Goal: Information Seeking & Learning: Learn about a topic

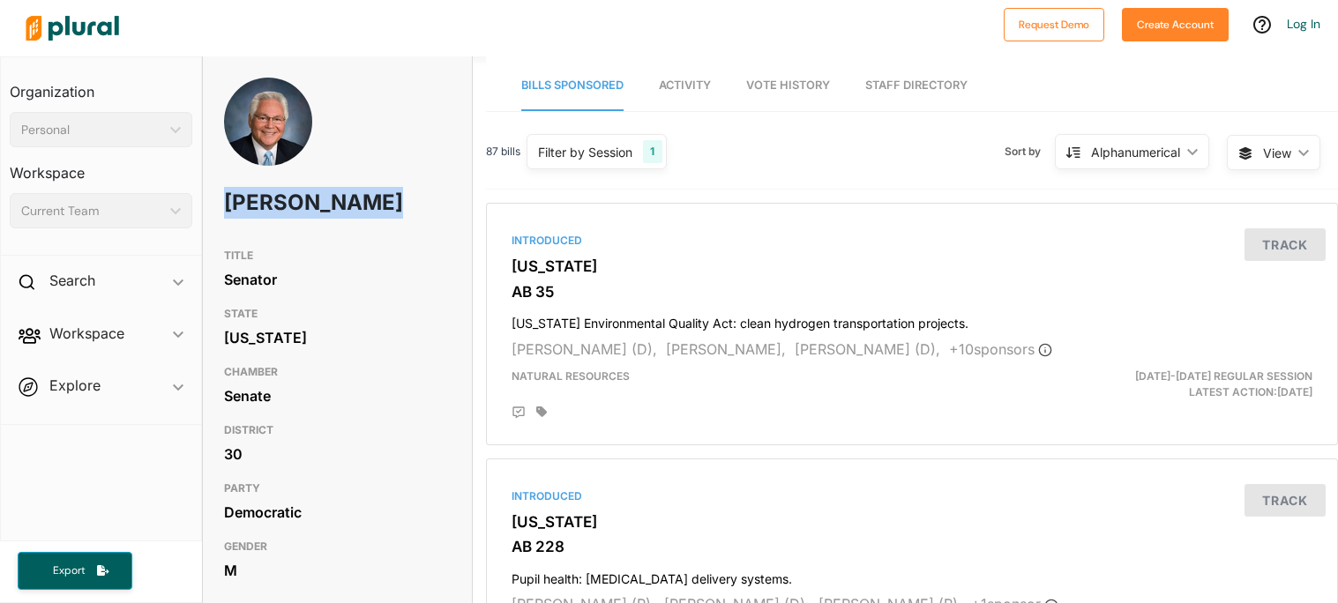
drag, startPoint x: 218, startPoint y: 200, endPoint x: 336, endPoint y: 248, distance: 127.4
click at [336, 240] on div "[PERSON_NAME]" at bounding box center [337, 159] width 269 height 162
copy h1 "[PERSON_NAME]"
click at [401, 57] on div at bounding box center [506, 28] width 977 height 62
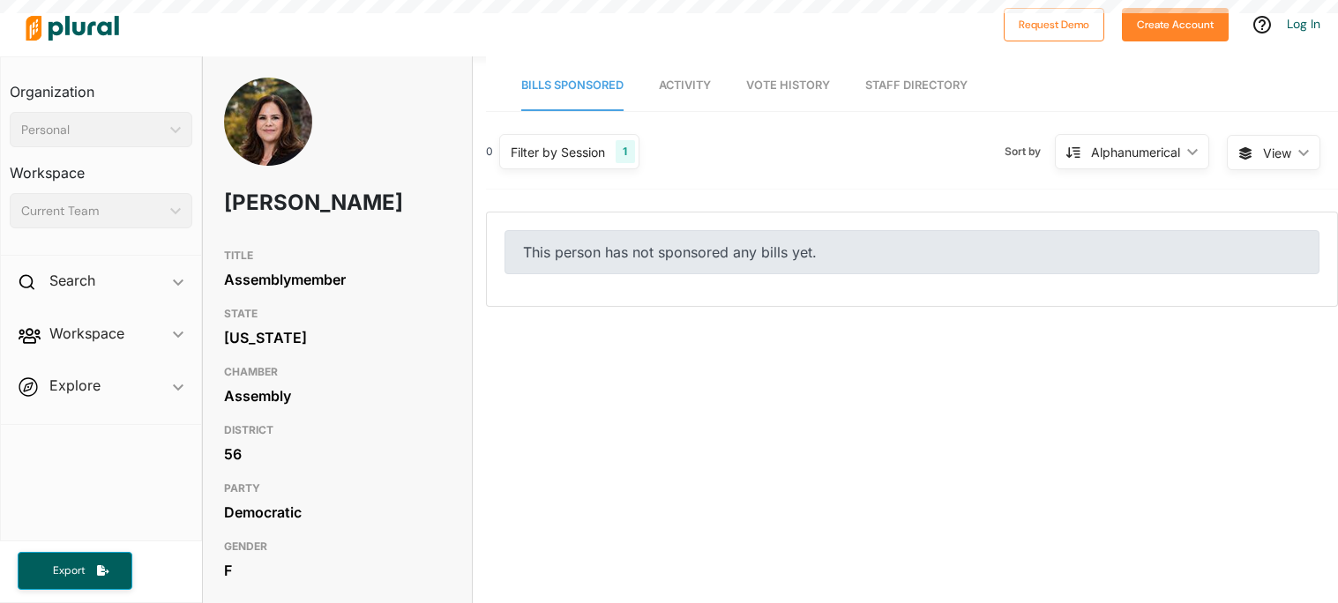
drag, startPoint x: 213, startPoint y: 198, endPoint x: 320, endPoint y: 230, distance: 111.4
click at [320, 230] on div "Lisa Calderon" at bounding box center [337, 159] width 269 height 162
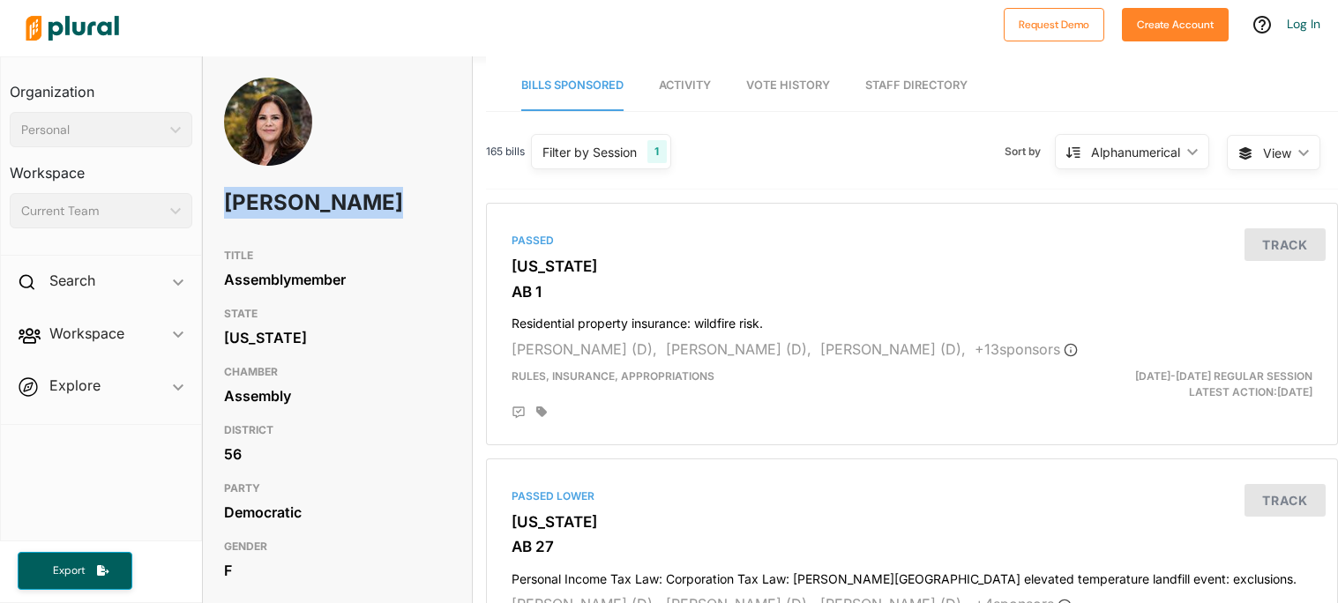
click at [429, 102] on div "Lisa Calderon" at bounding box center [337, 159] width 269 height 162
